Goal: Find contact information: Find contact information

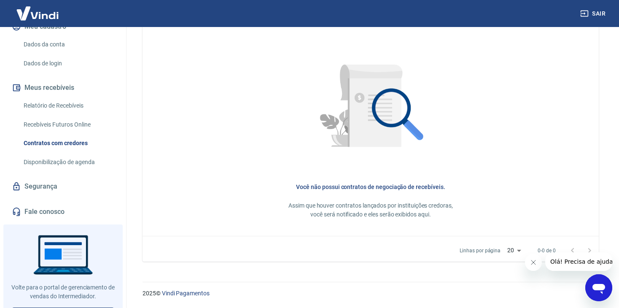
scroll to position [138, 0]
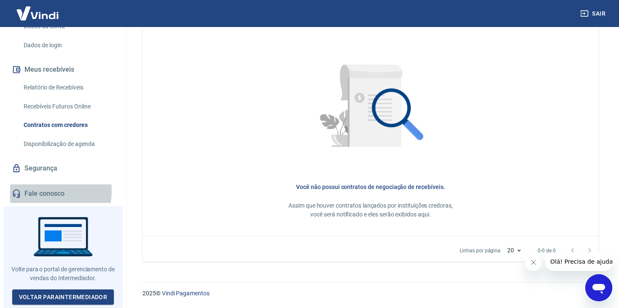
click at [45, 193] on link "Fale conosco" at bounding box center [63, 193] width 106 height 19
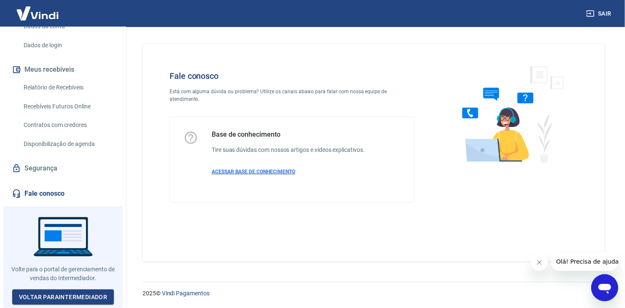
click at [250, 168] on p "ACESSAR BASE DE CONHECIMENTO" at bounding box center [288, 172] width 153 height 8
